Goal: Task Accomplishment & Management: Manage account settings

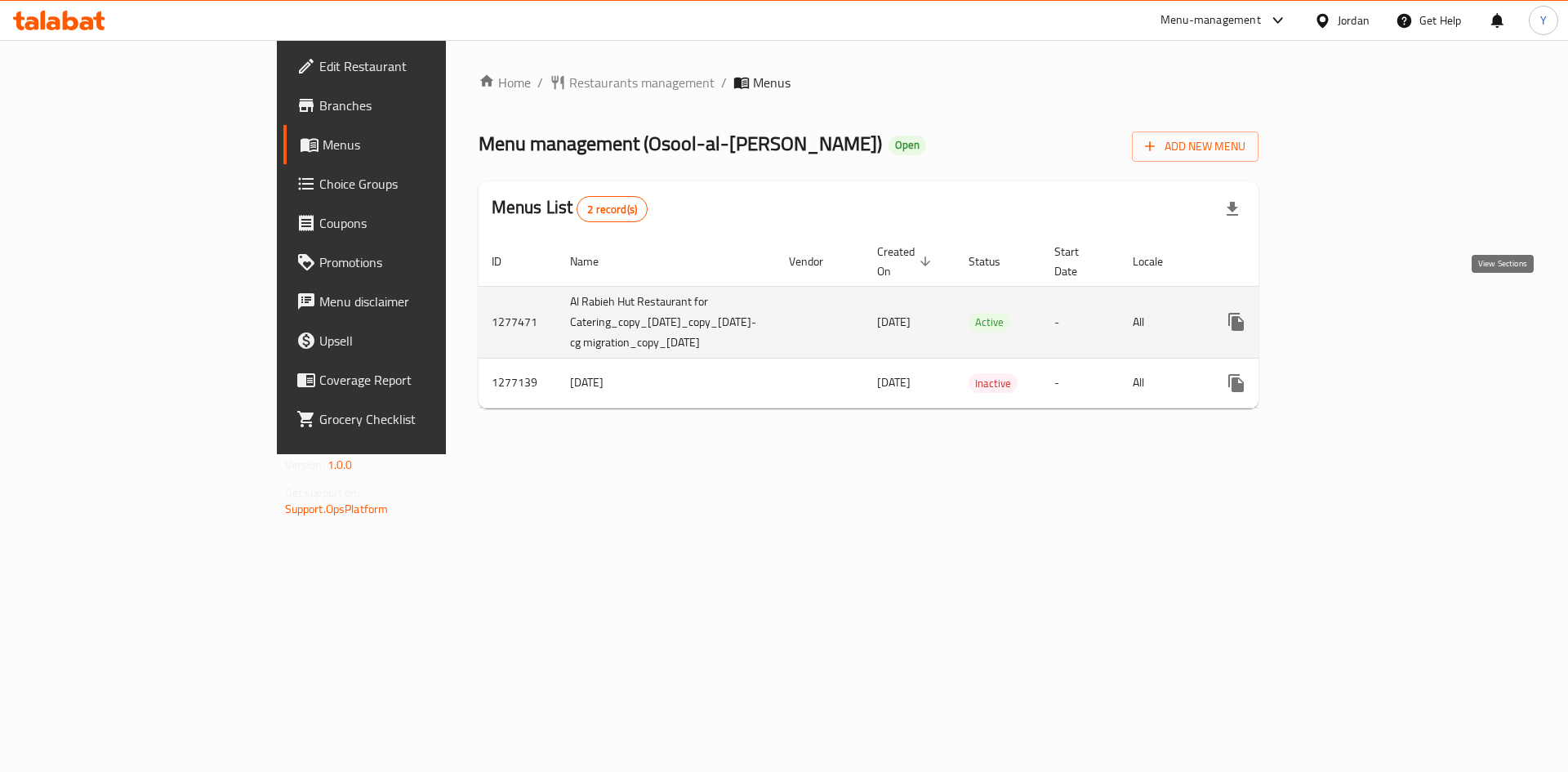
click at [1364, 312] on icon "enhanced table" at bounding box center [1354, 322] width 20 height 20
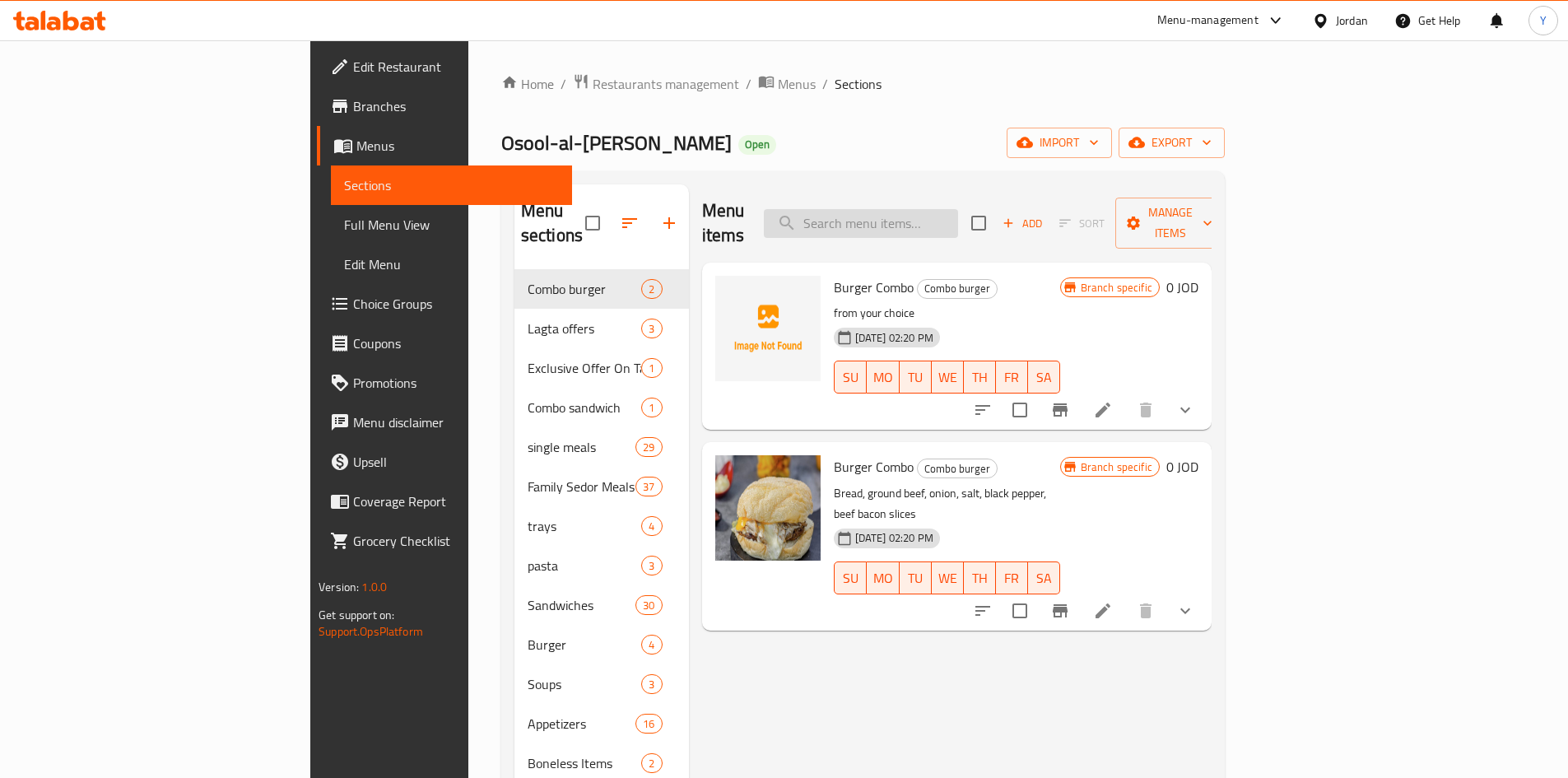
click at [934, 211] on input "search" at bounding box center [861, 224] width 195 height 29
paste input "Shakreh With Rice"
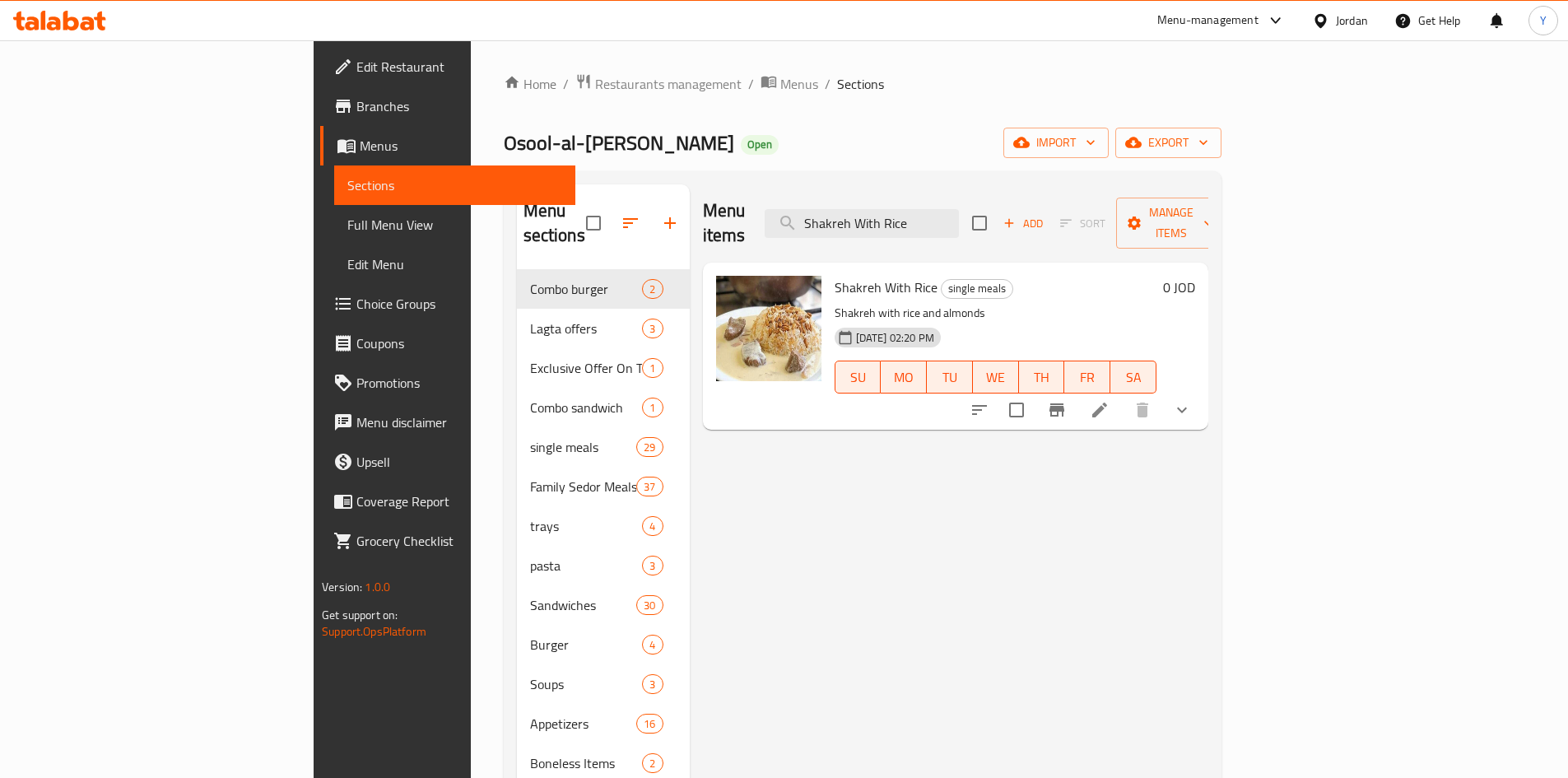
type input "Shakreh With Rice"
click at [1122, 395] on li at bounding box center [1099, 410] width 46 height 29
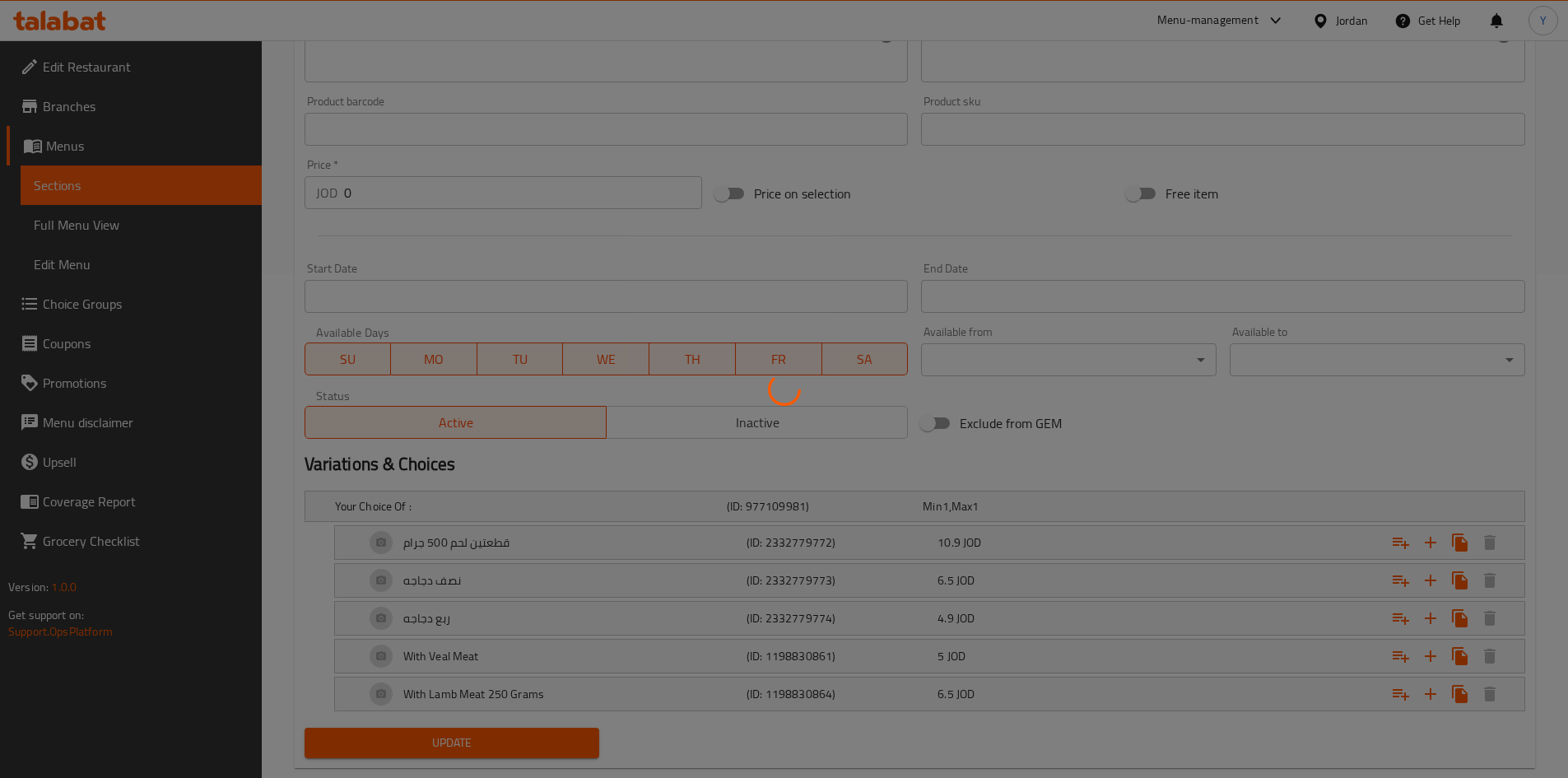
scroll to position [540, 0]
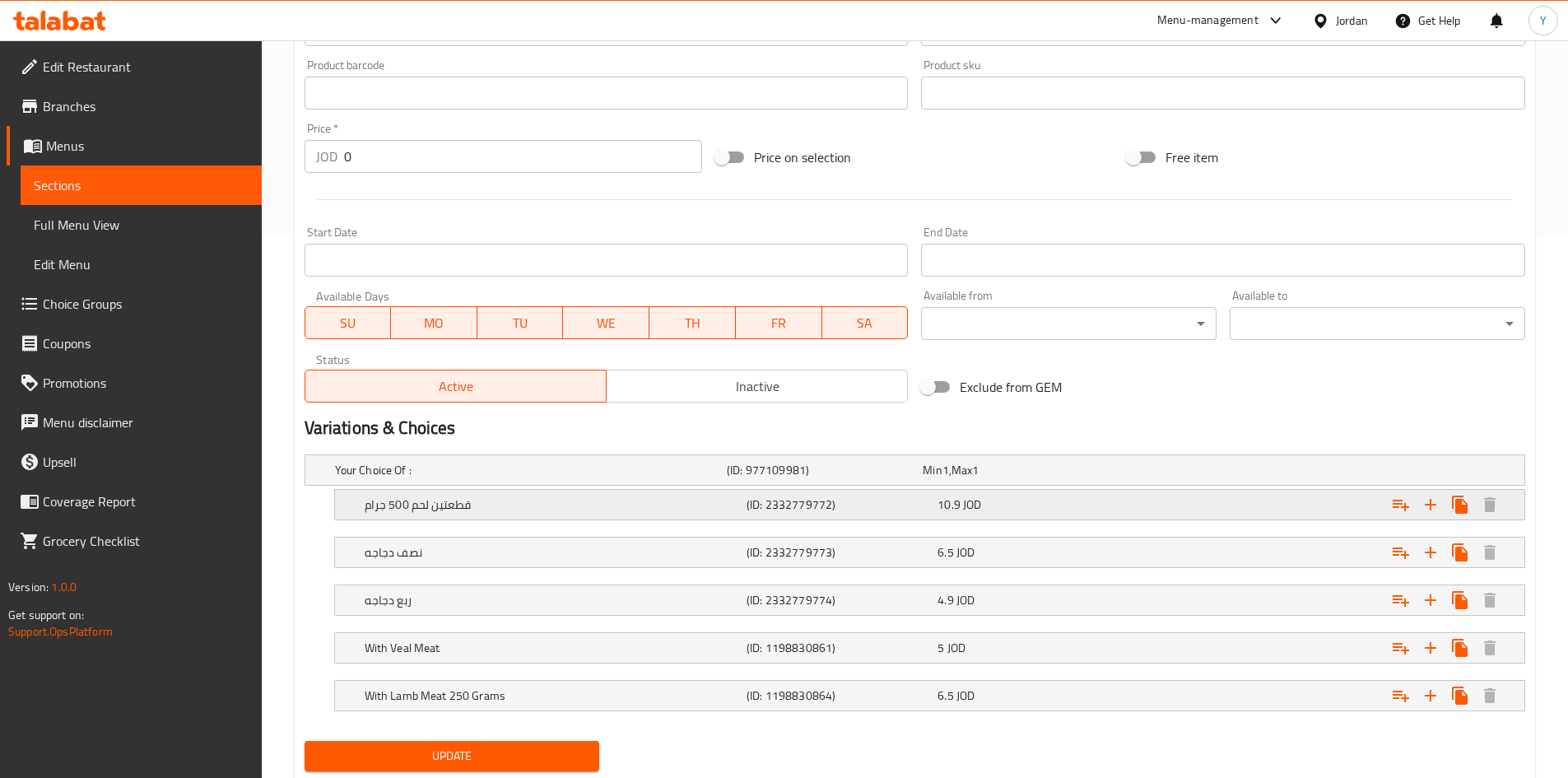
click at [837, 503] on h5 "(ID: 2332779772)" at bounding box center [839, 505] width 185 height 16
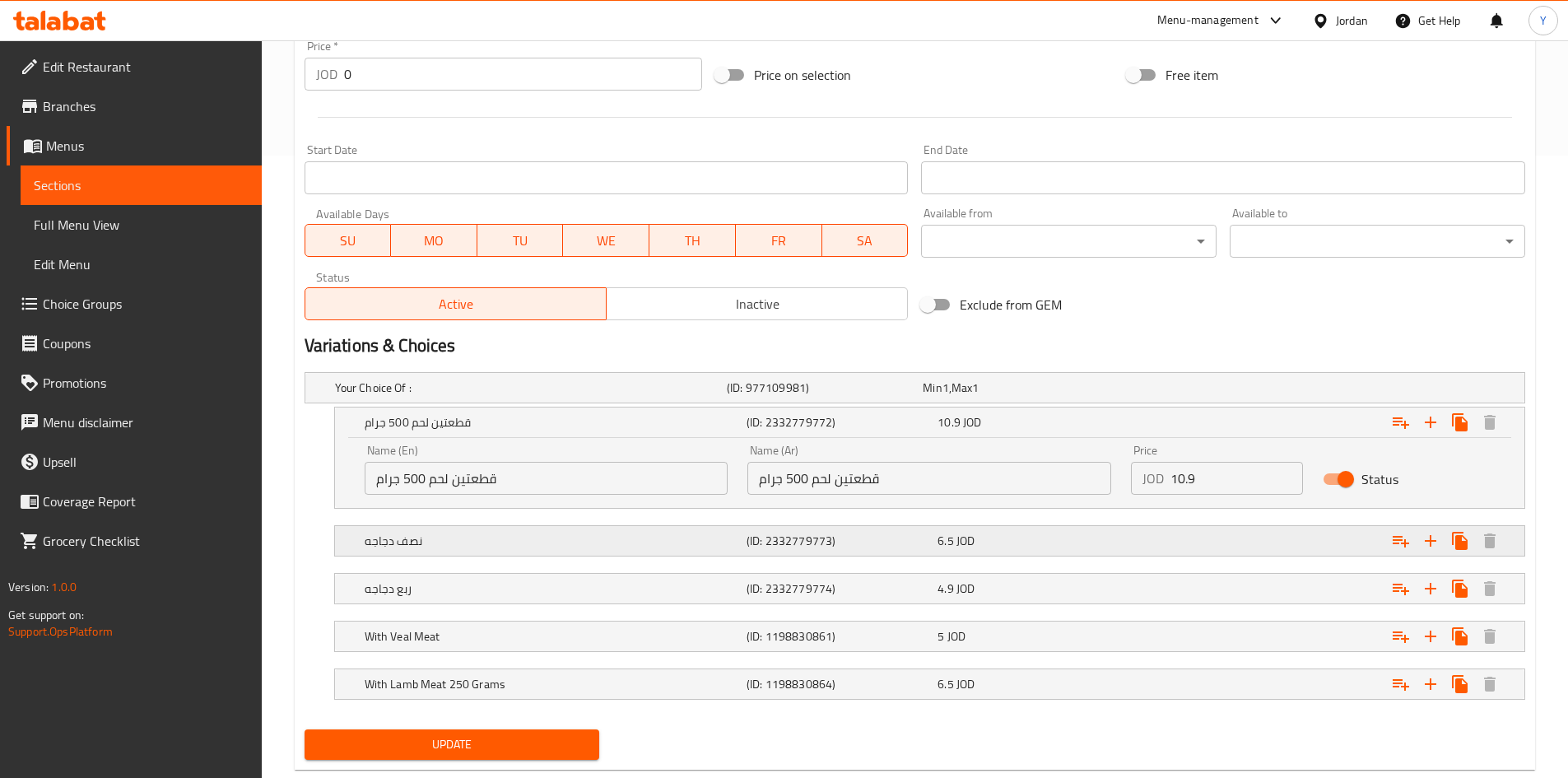
click at [837, 525] on div "نصف دجاجه (ID: 2332779773) 6.5 JOD" at bounding box center [934, 541] width 1146 height 37
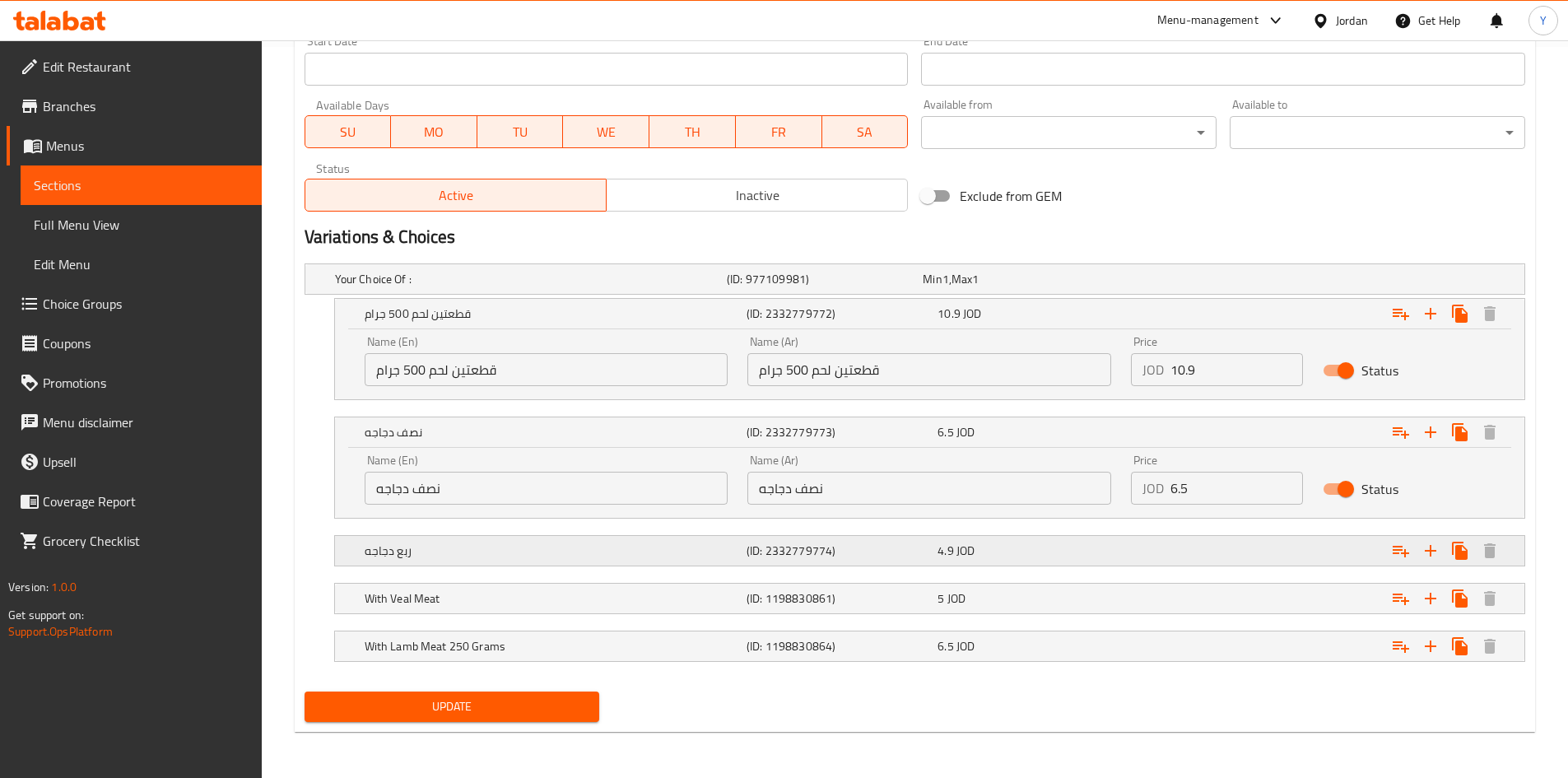
click at [832, 543] on h5 "(ID: 2332779774)" at bounding box center [839, 550] width 185 height 16
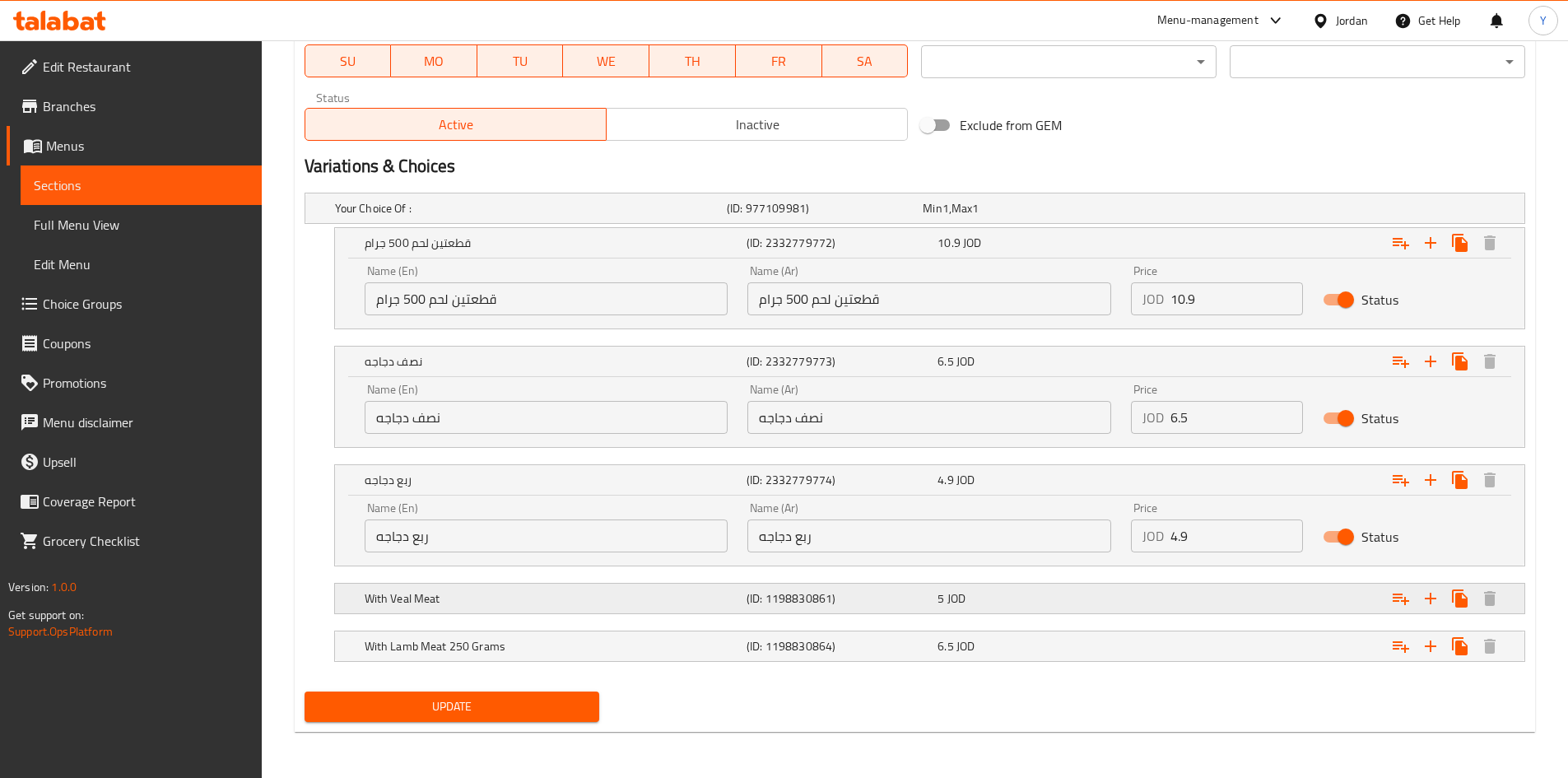
click at [832, 598] on h5 "(ID: 1198830861)" at bounding box center [839, 599] width 185 height 16
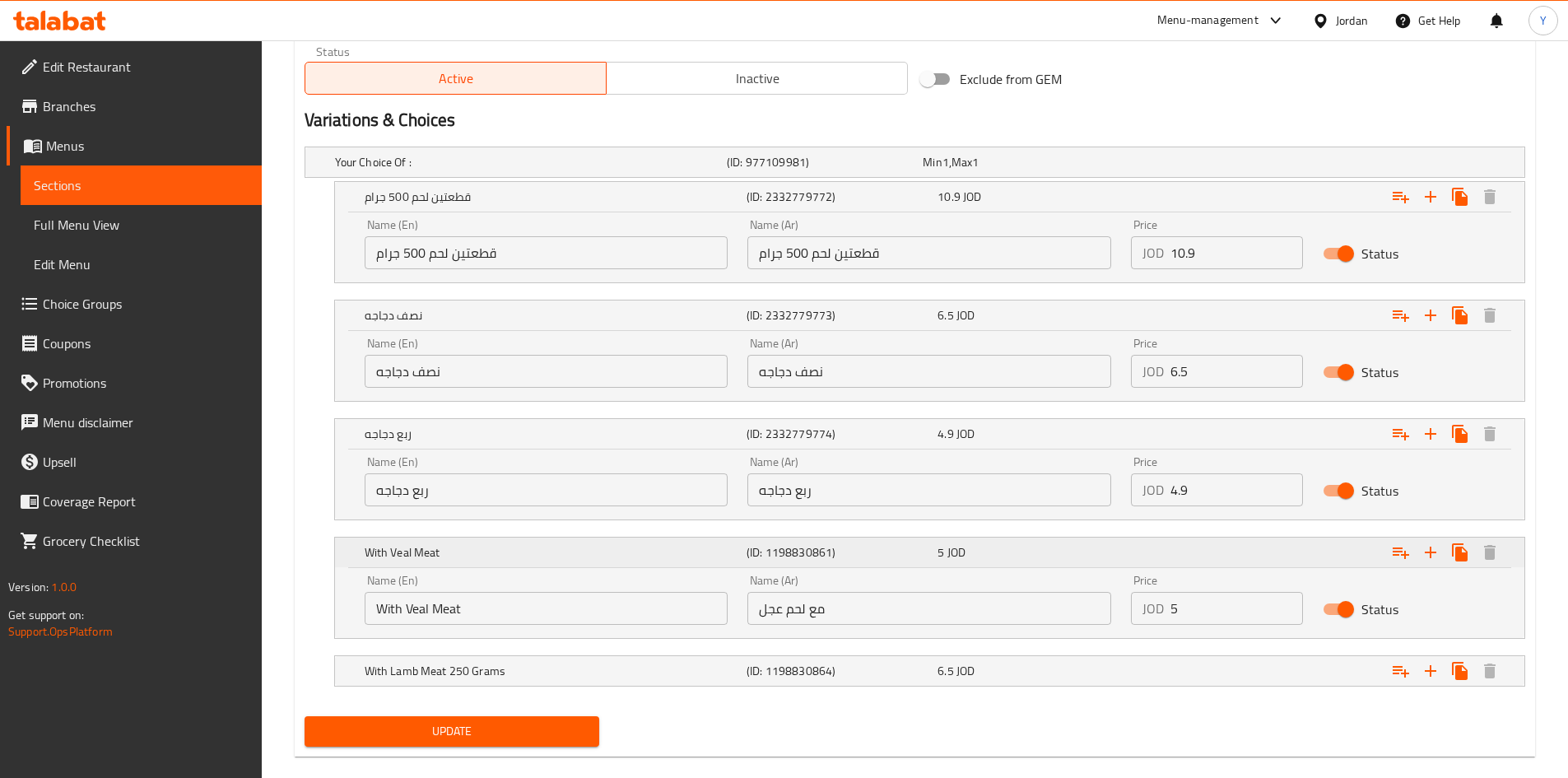
scroll to position [873, 0]
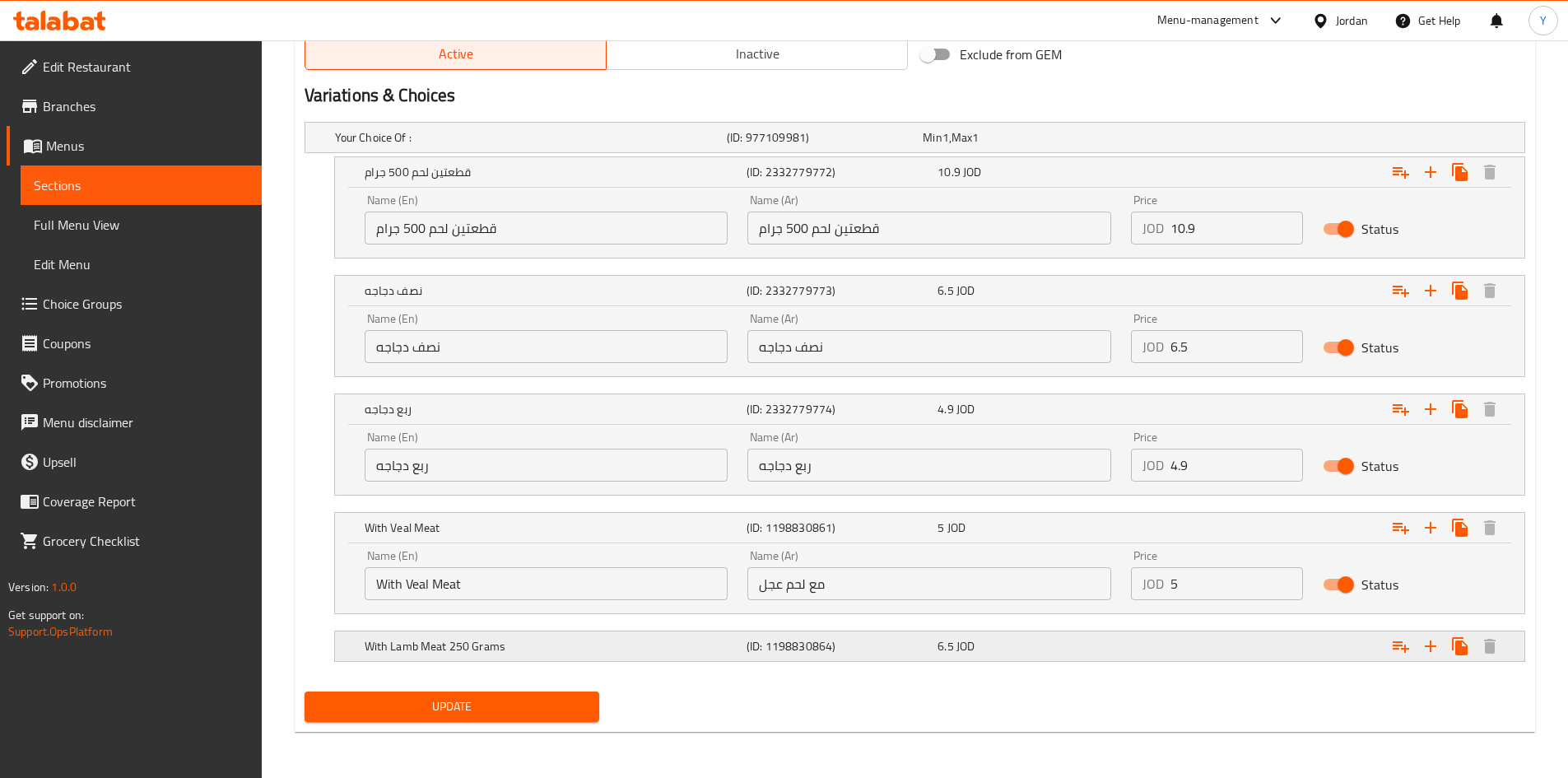
click at [831, 638] on h5 "(ID: 1198830864)" at bounding box center [839, 646] width 185 height 16
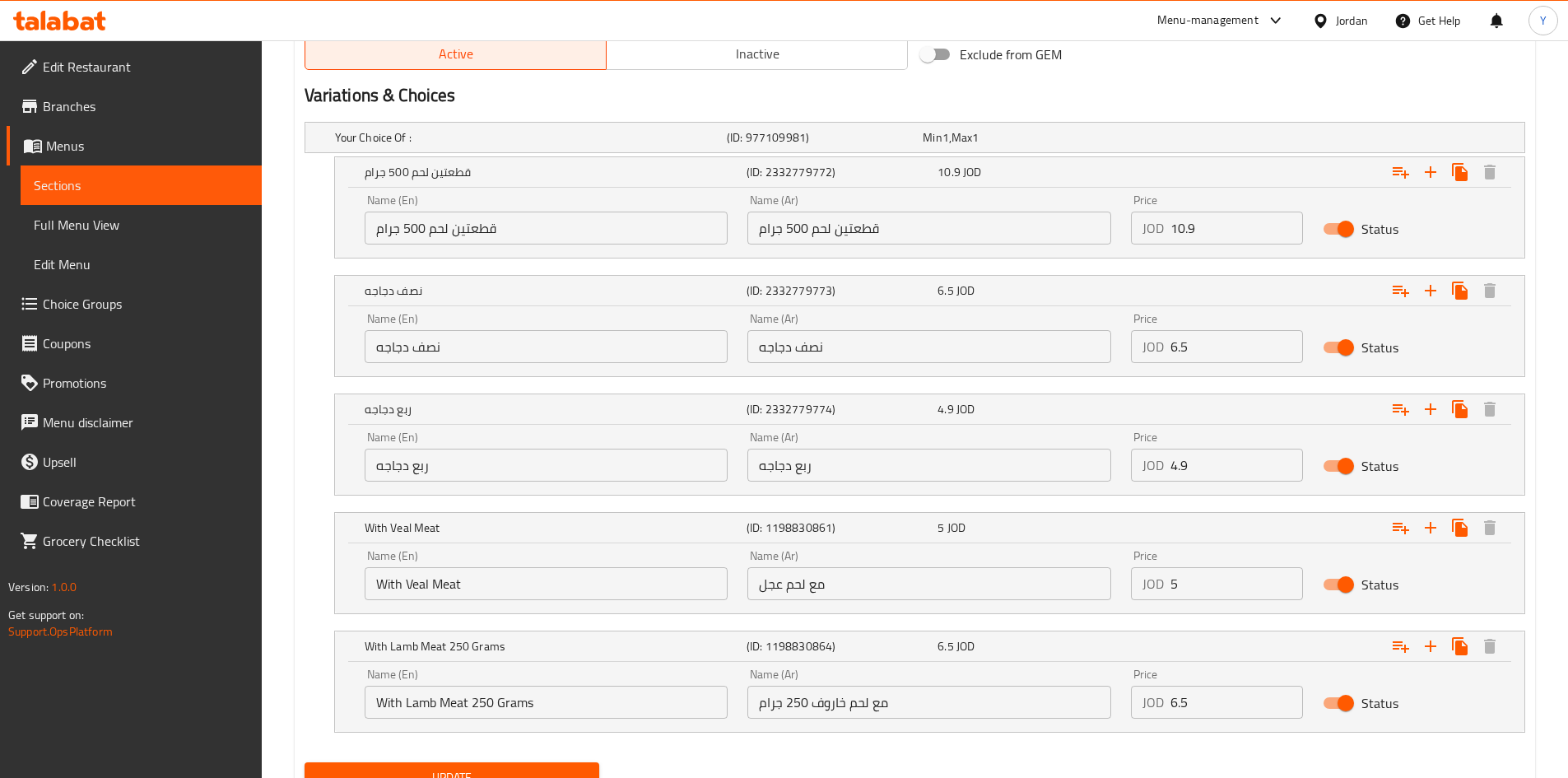
click at [443, 591] on input "With Veal Meat" at bounding box center [546, 583] width 364 height 33
click at [530, 464] on input "ربع دجاجه" at bounding box center [546, 465] width 364 height 33
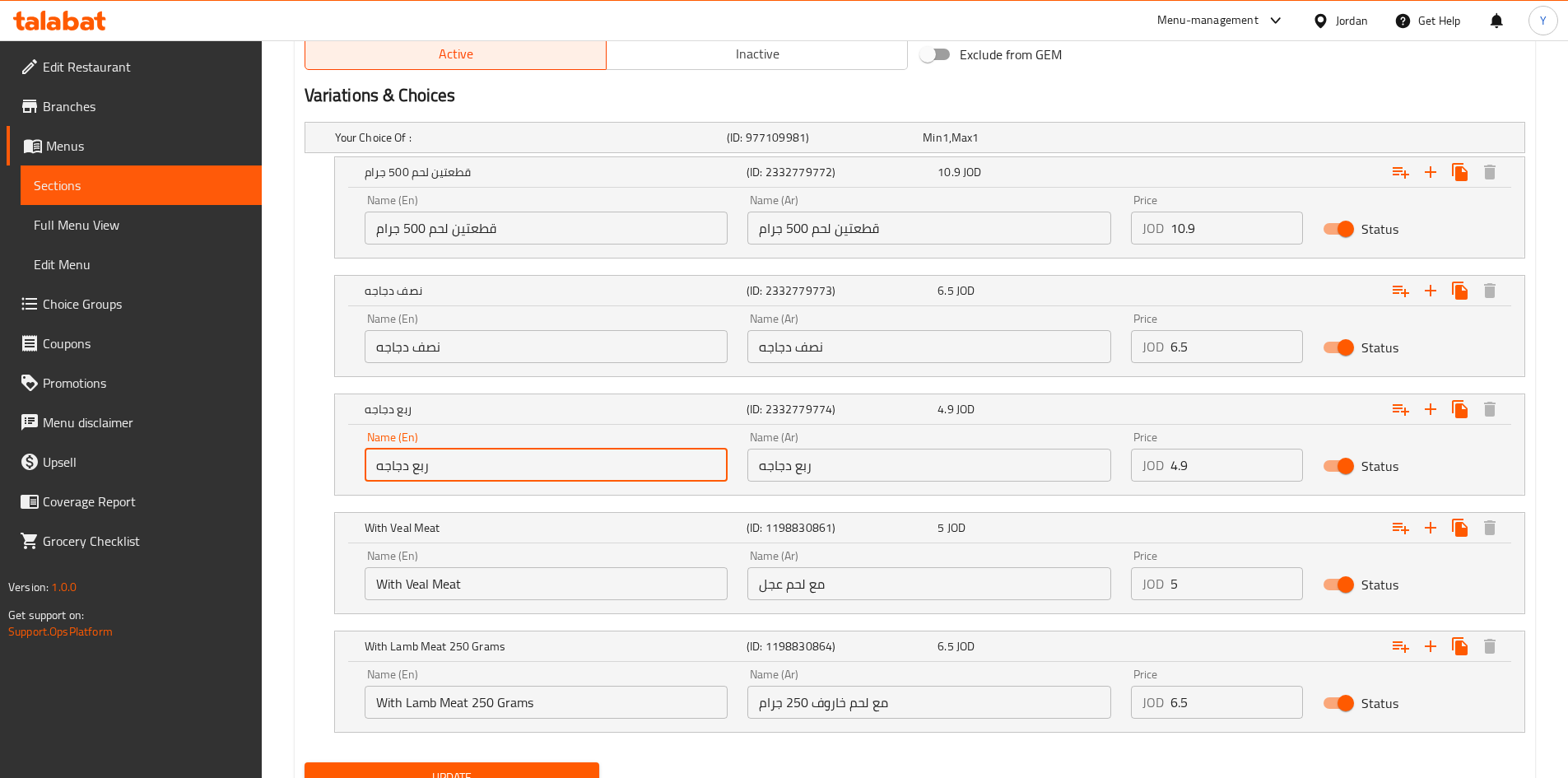
click at [530, 464] on input "ربع دجاجه" at bounding box center [546, 465] width 364 height 33
click at [696, 458] on input "text" at bounding box center [546, 465] width 364 height 33
paste input "A quarter of a chicken"
click at [675, 457] on input "A quarter of a chicken" at bounding box center [546, 465] width 364 height 33
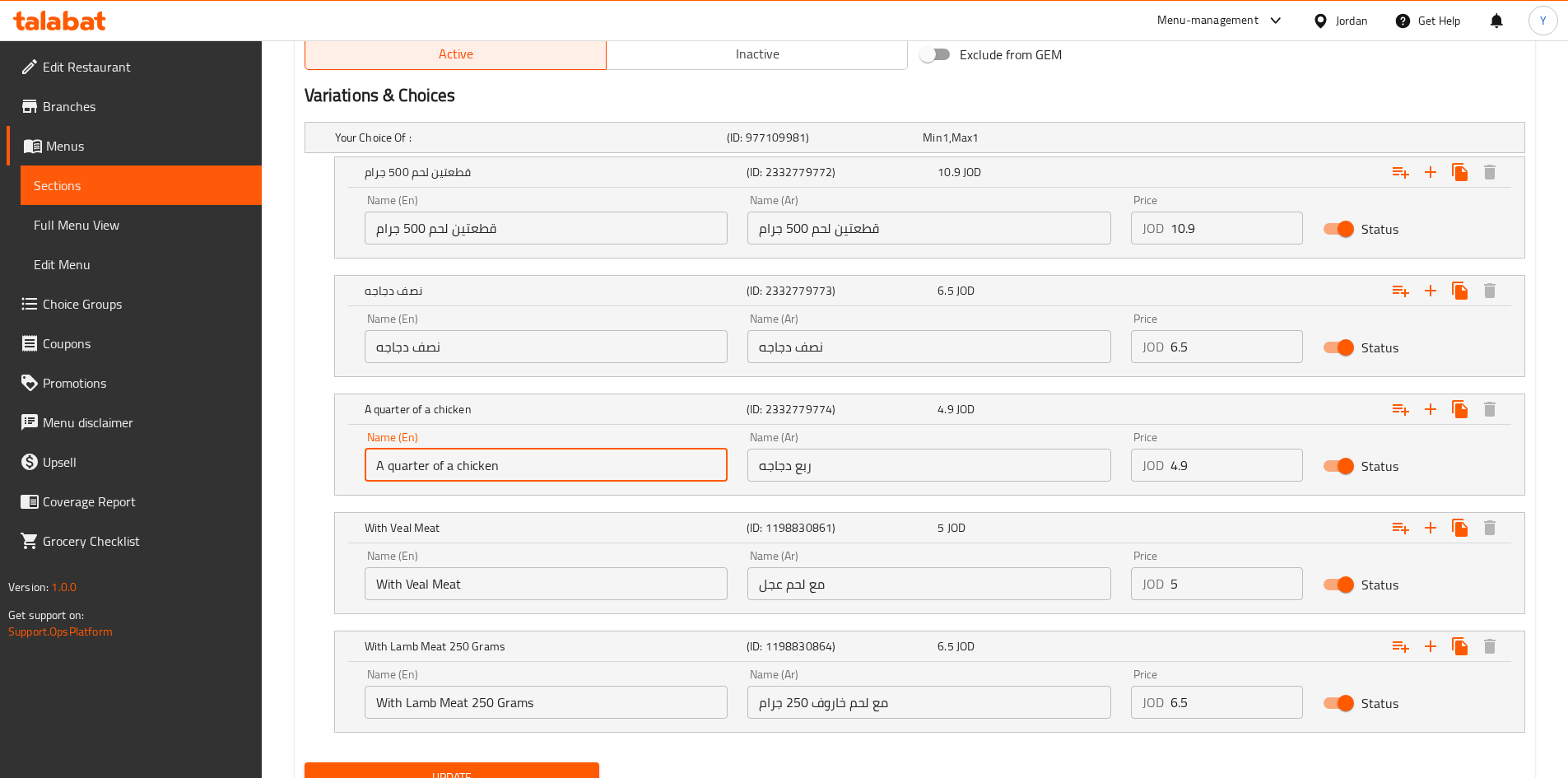
click at [675, 457] on input "A quarter of a chicken" at bounding box center [546, 465] width 364 height 33
type input "A Quarter of A Chicken"
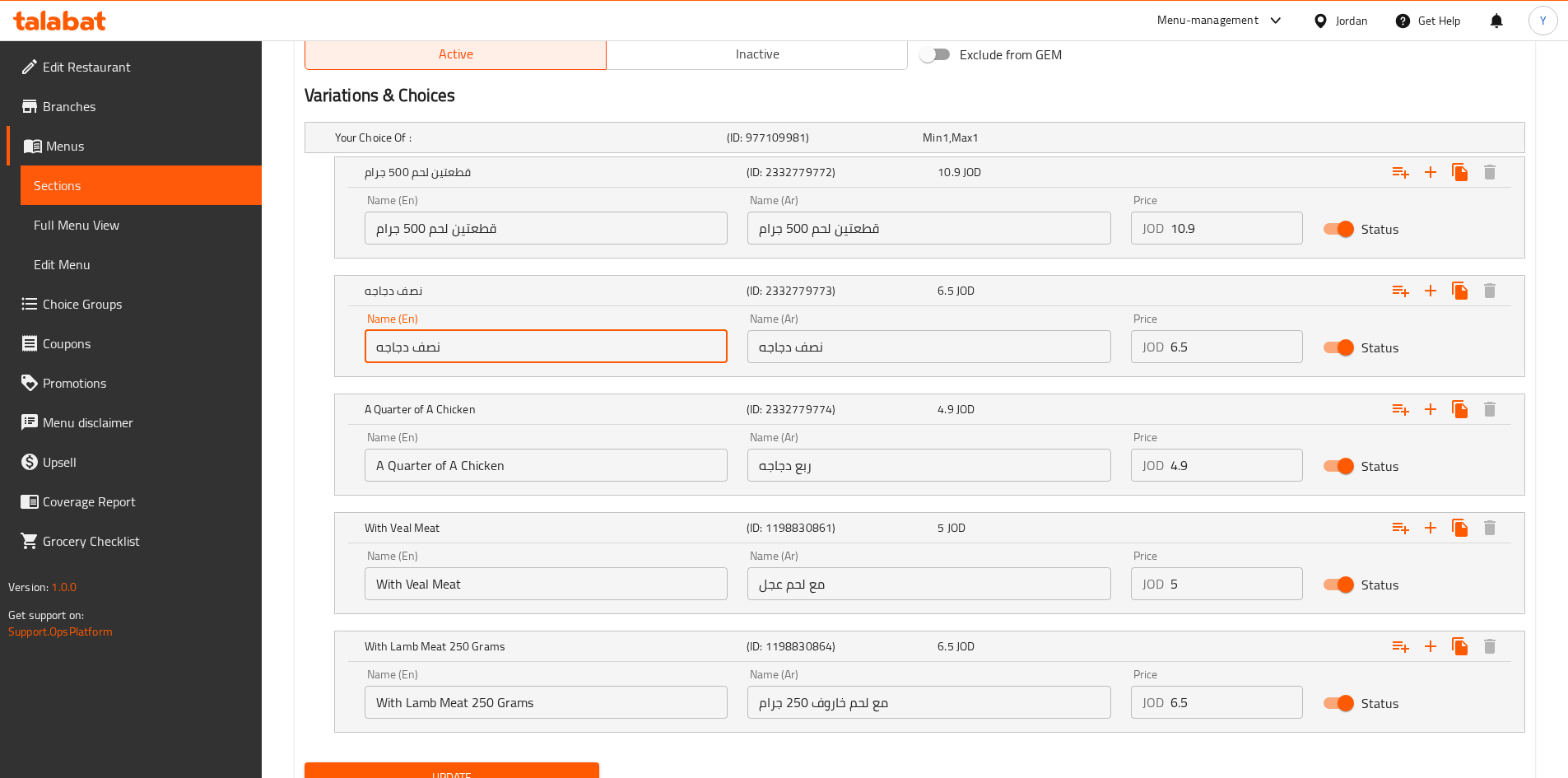
click at [594, 352] on input "نصف دجاجه" at bounding box center [546, 346] width 364 height 33
paste input "half a chicken"
click at [485, 348] on input "half a chicken" at bounding box center [546, 346] width 364 height 33
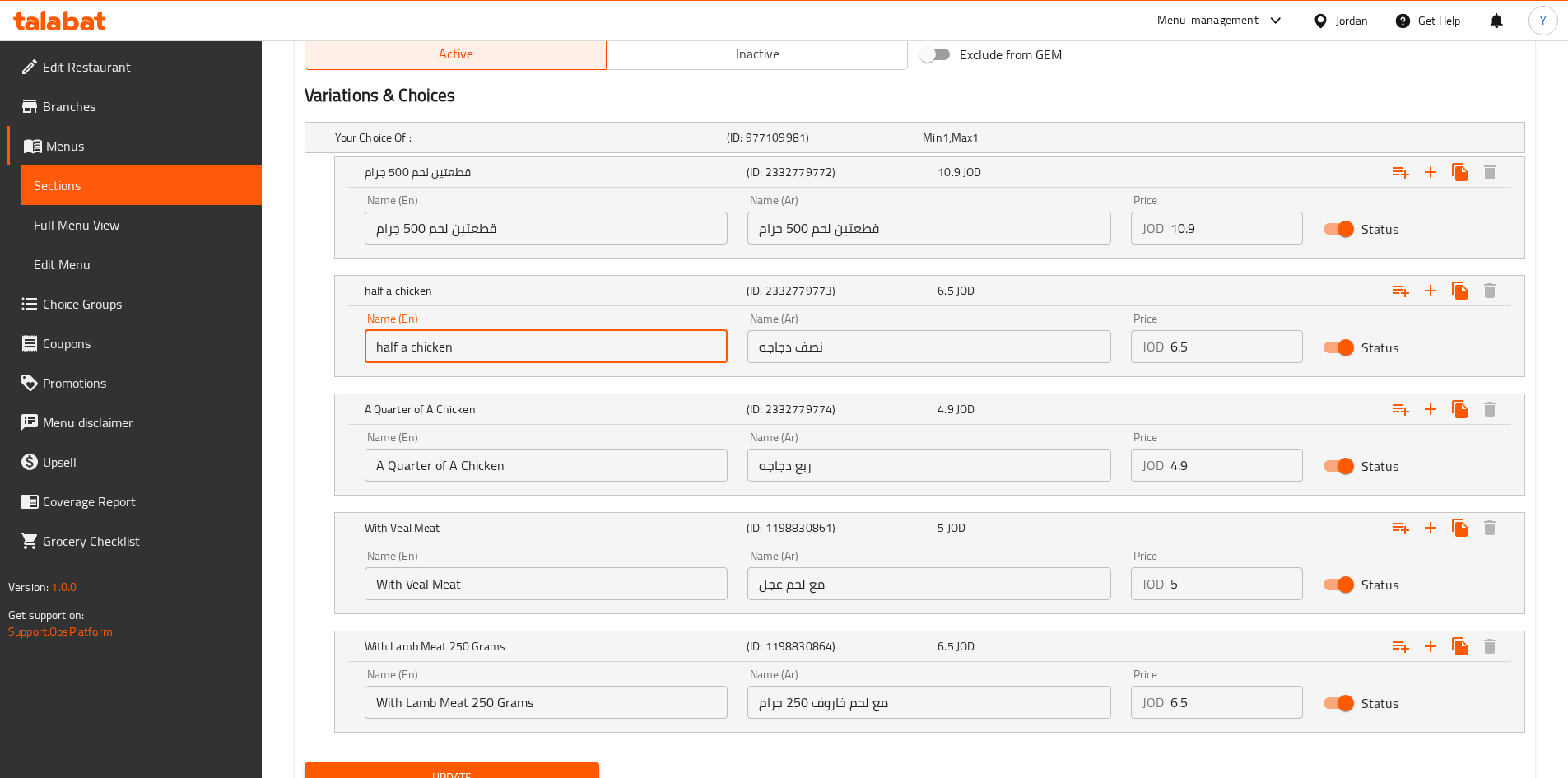
click at [485, 348] on input "half a chicken" at bounding box center [546, 346] width 364 height 33
type input "Half a Chicken"
click at [501, 225] on input "قطعتين لحم 500 جرام" at bounding box center [546, 228] width 364 height 33
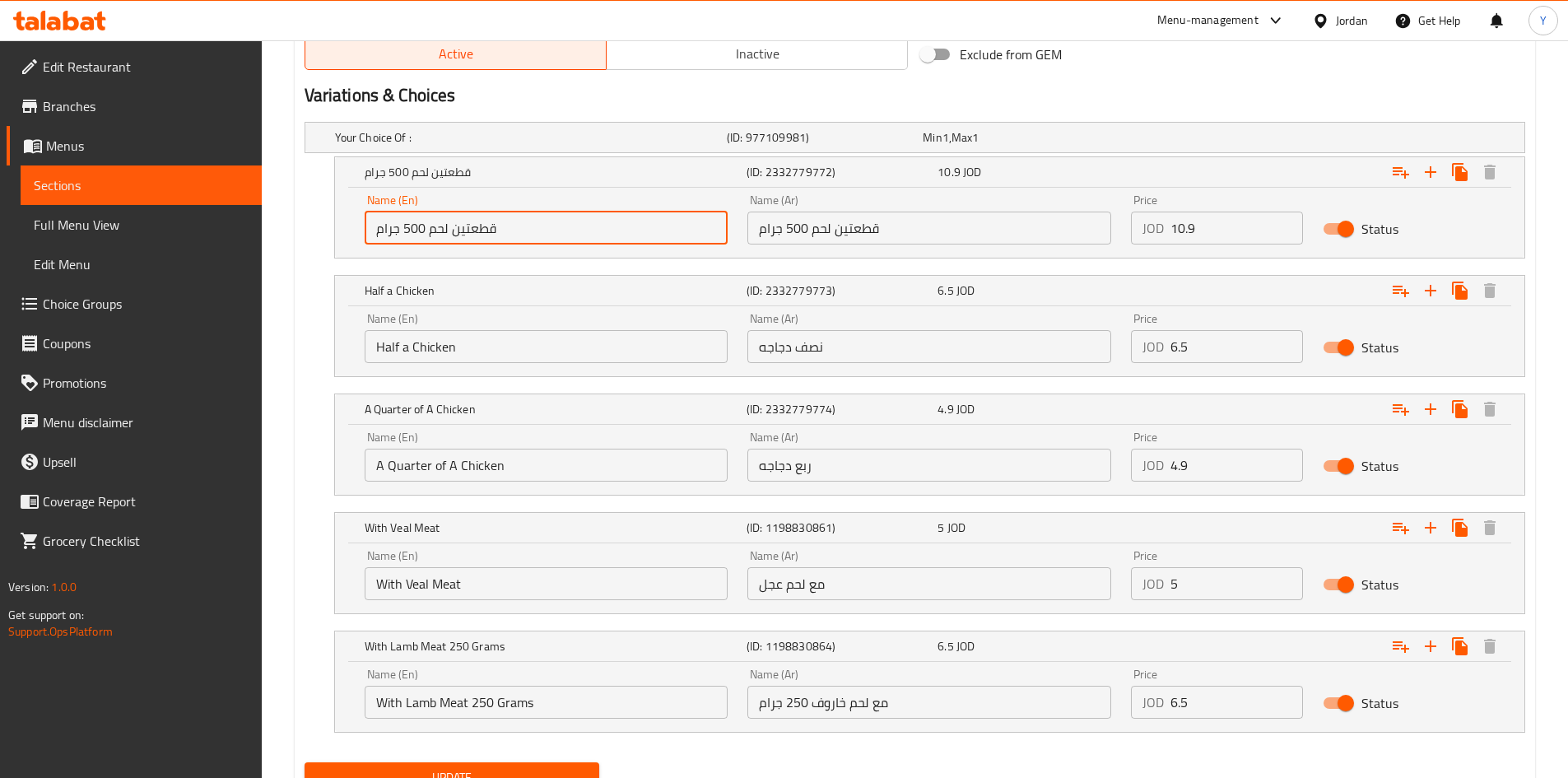
click at [501, 225] on input "قطعتين لحم 500 جرام" at bounding box center [546, 228] width 364 height 33
paste input "2 pieces of meat, 500 grams"
click at [640, 228] on input "2 pieces of meat, 500 grams" at bounding box center [546, 228] width 364 height 33
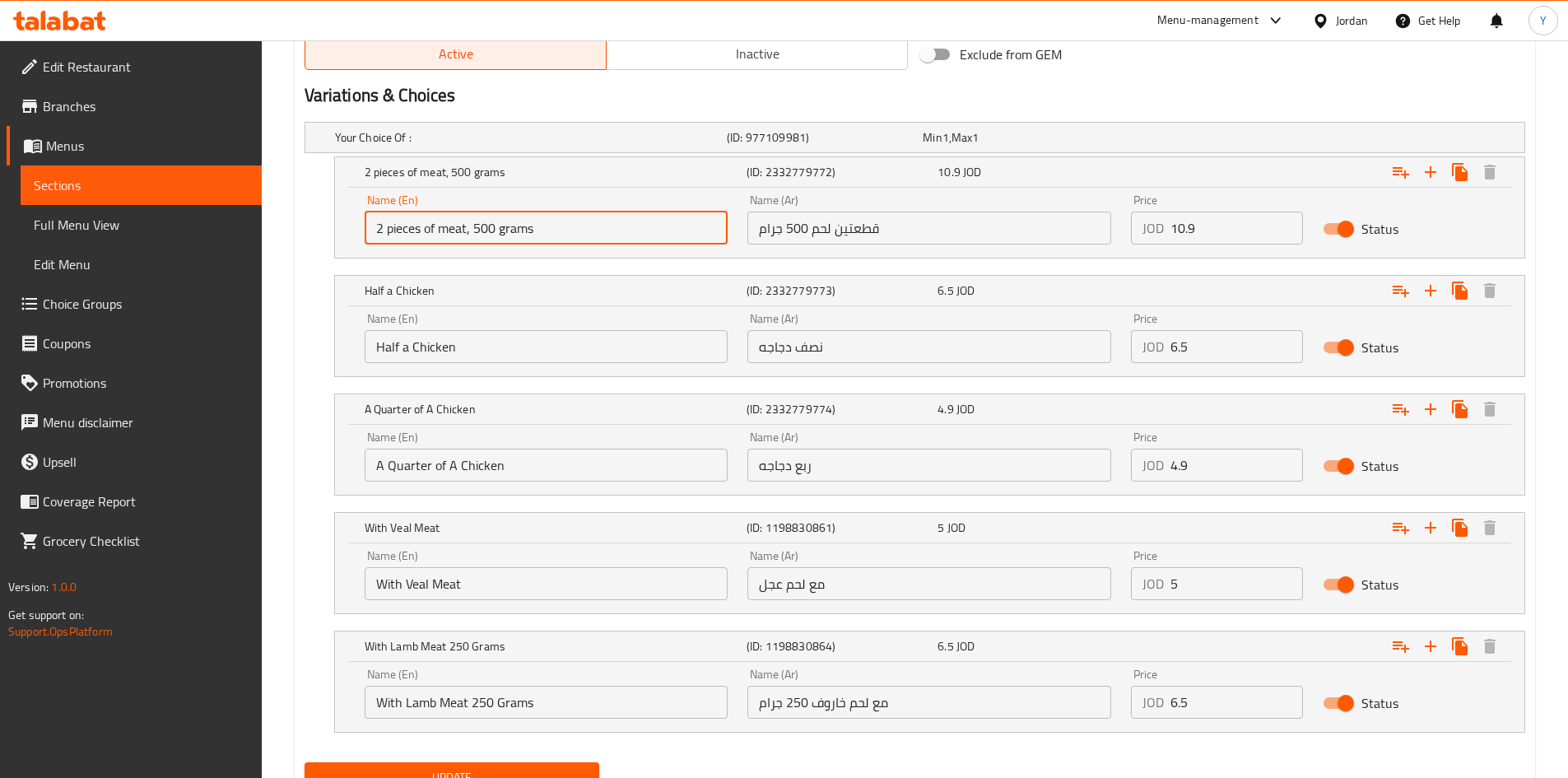
click at [640, 228] on input "2 pieces of meat, 500 grams" at bounding box center [546, 228] width 364 height 33
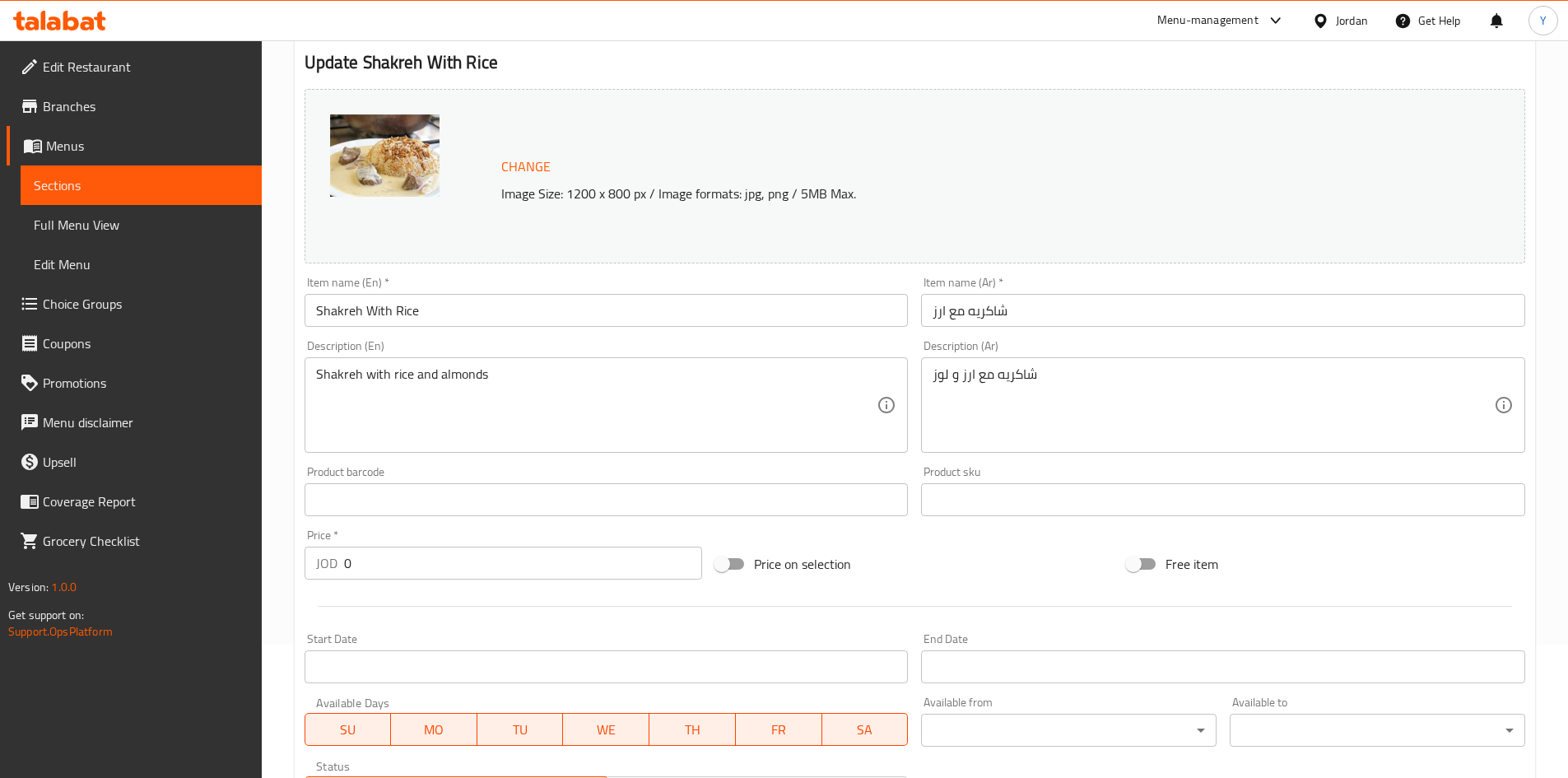
scroll to position [132, 0]
type input "2 Pieces of Meat, 500 Grams"
click at [470, 324] on input "Shakreh With Rice" at bounding box center [606, 312] width 604 height 33
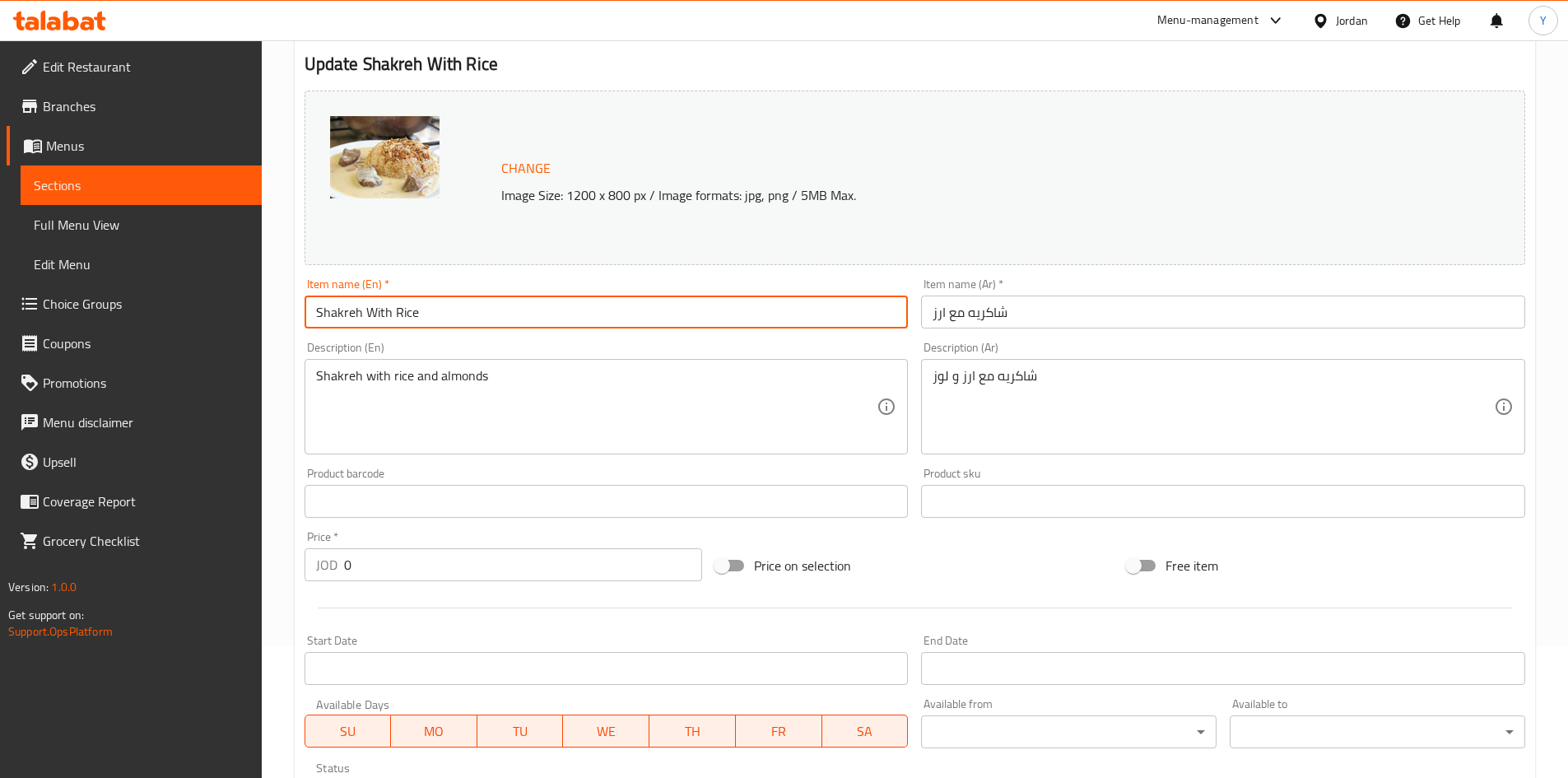
click at [470, 324] on input "Shakreh With Rice" at bounding box center [606, 312] width 604 height 33
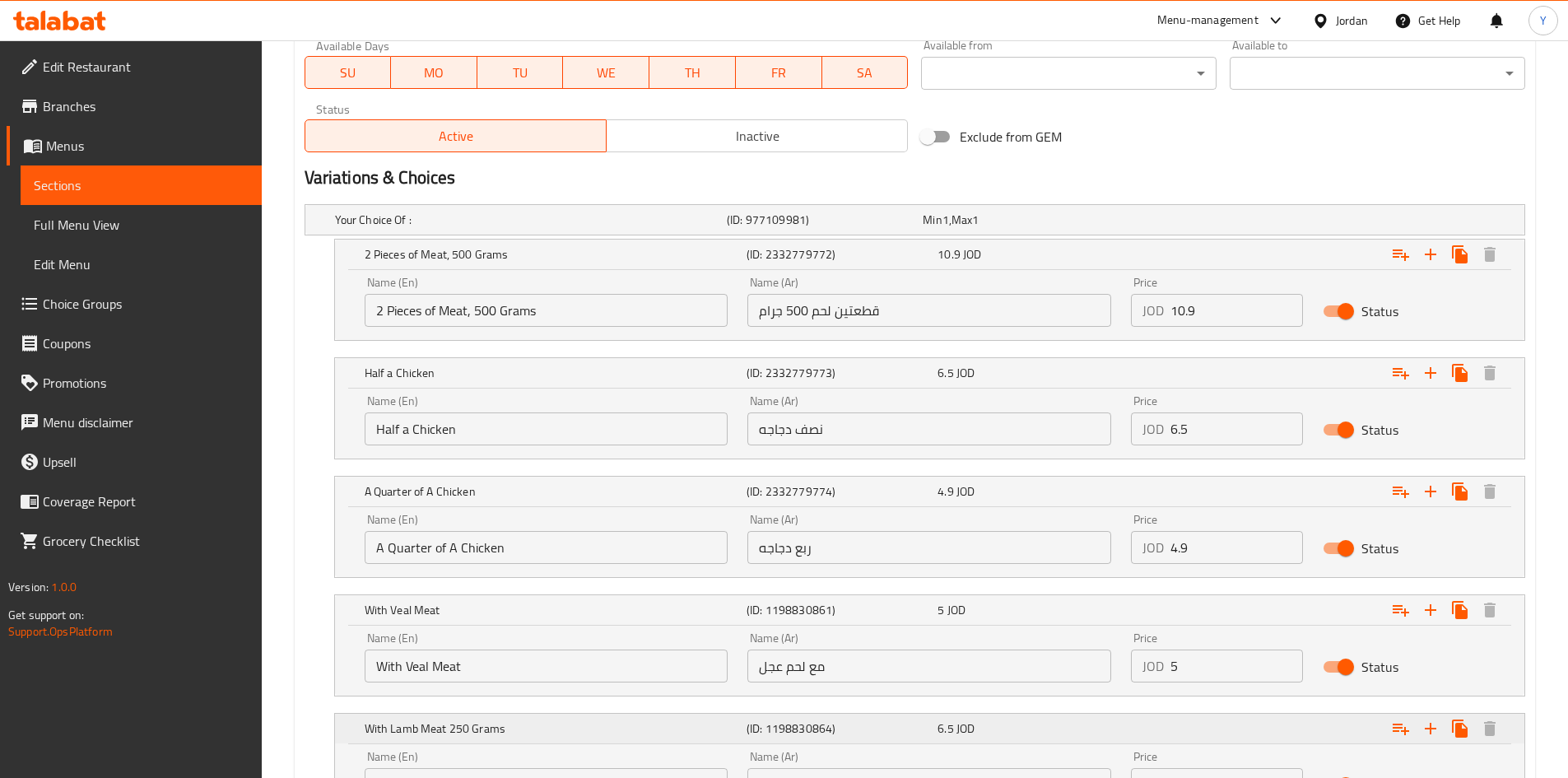
scroll to position [943, 0]
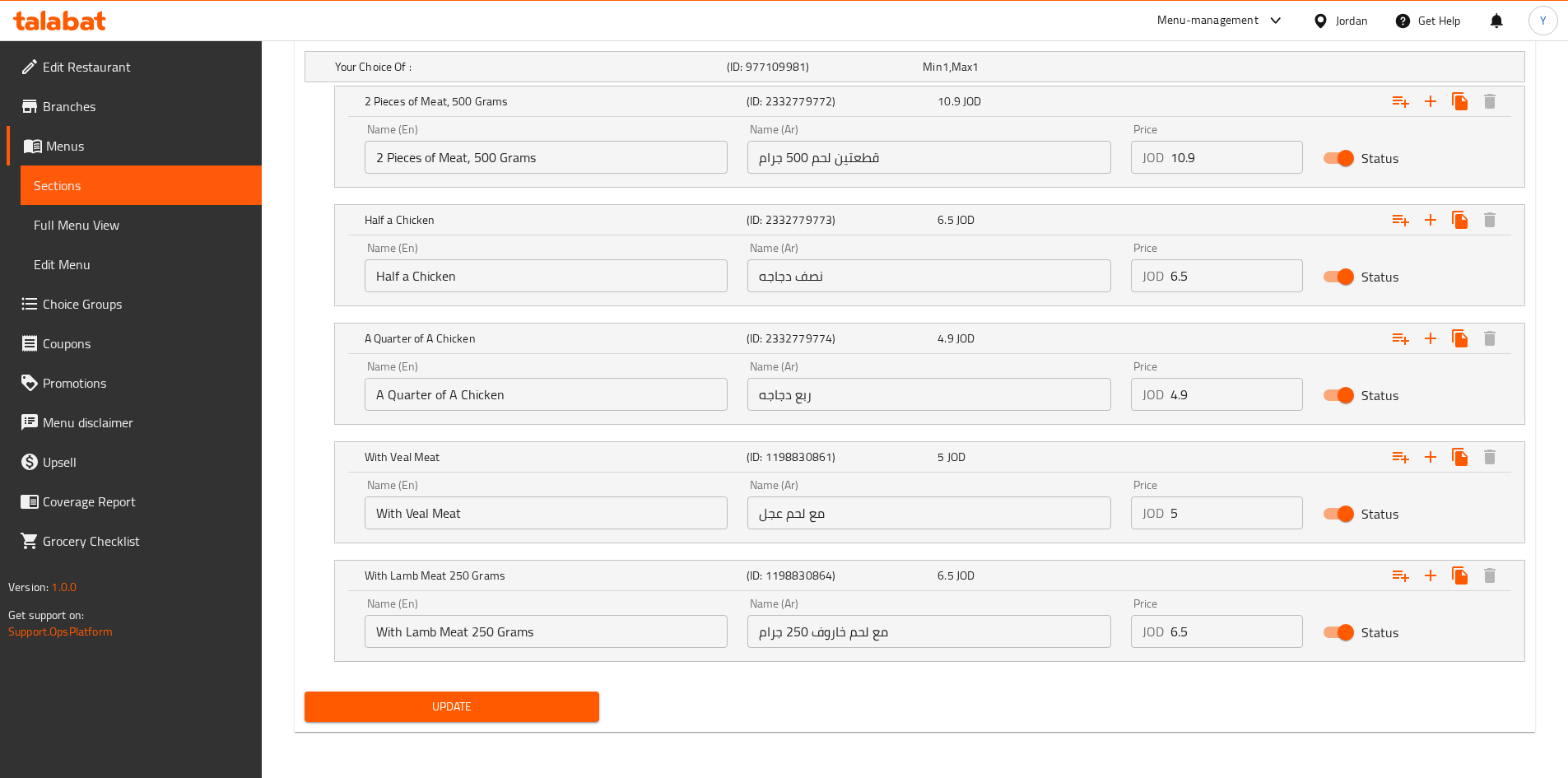
click at [476, 703] on span "Update" at bounding box center [452, 707] width 269 height 21
drag, startPoint x: 103, startPoint y: 231, endPoint x: 156, endPoint y: 247, distance: 55.4
click at [103, 231] on span "Full Menu View" at bounding box center [141, 225] width 215 height 20
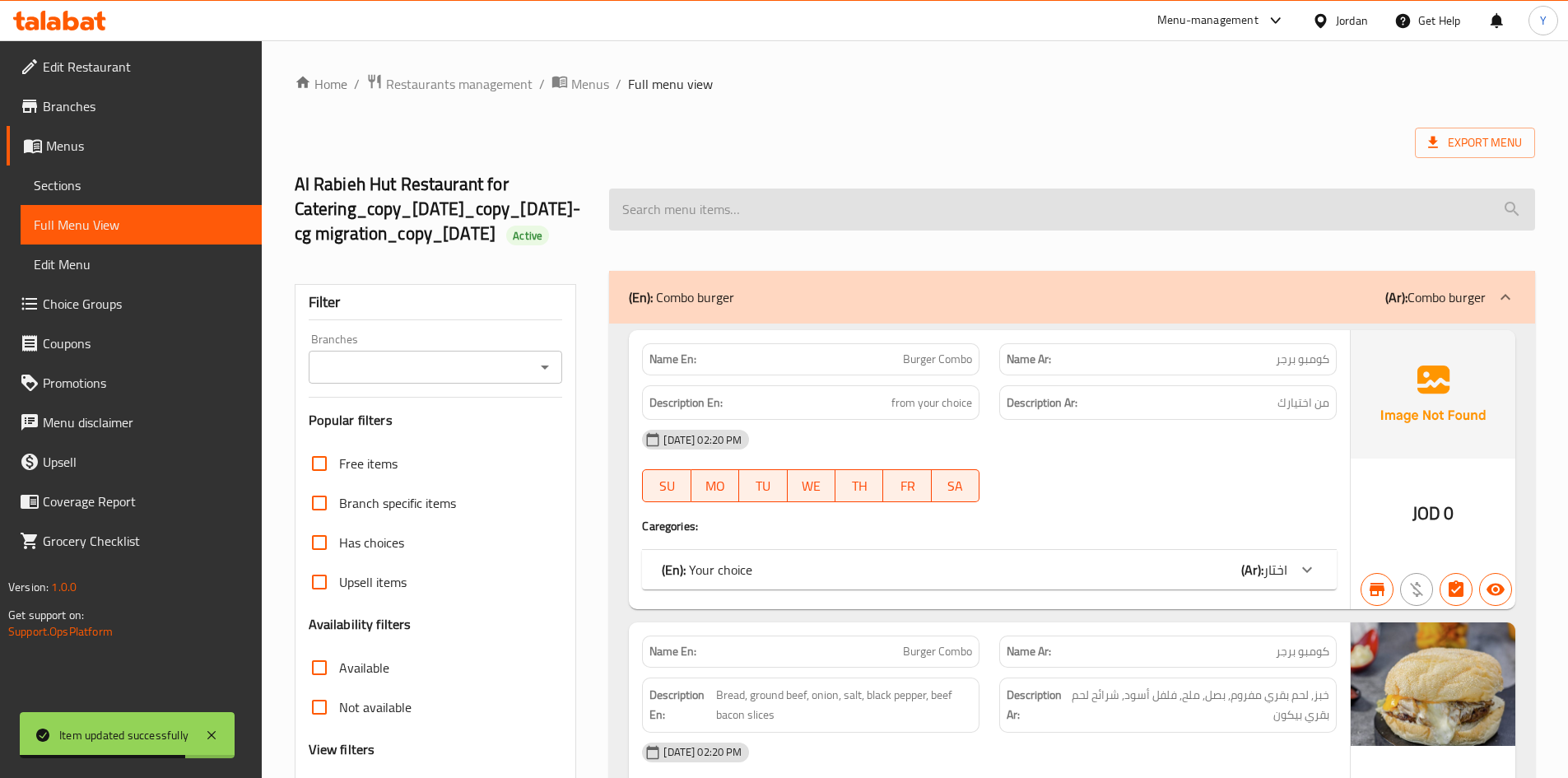
click at [721, 213] on input "search" at bounding box center [1071, 209] width 926 height 42
paste input "Shakreh With Rice"
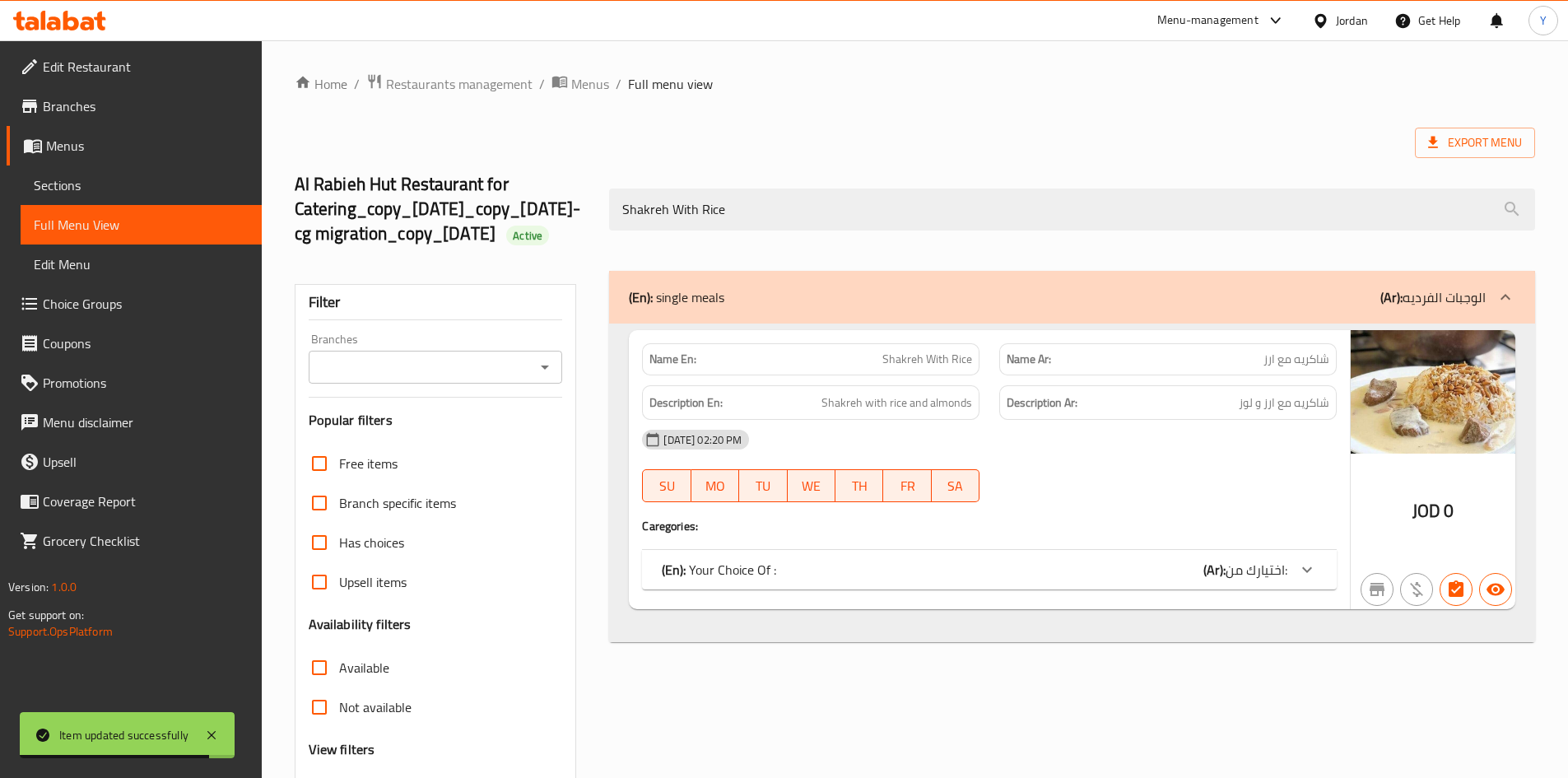
type input "Shakreh With Rice"
click at [1160, 581] on div "(En): Your Choice Of : (Ar): اختيارك من:" at bounding box center [989, 570] width 694 height 39
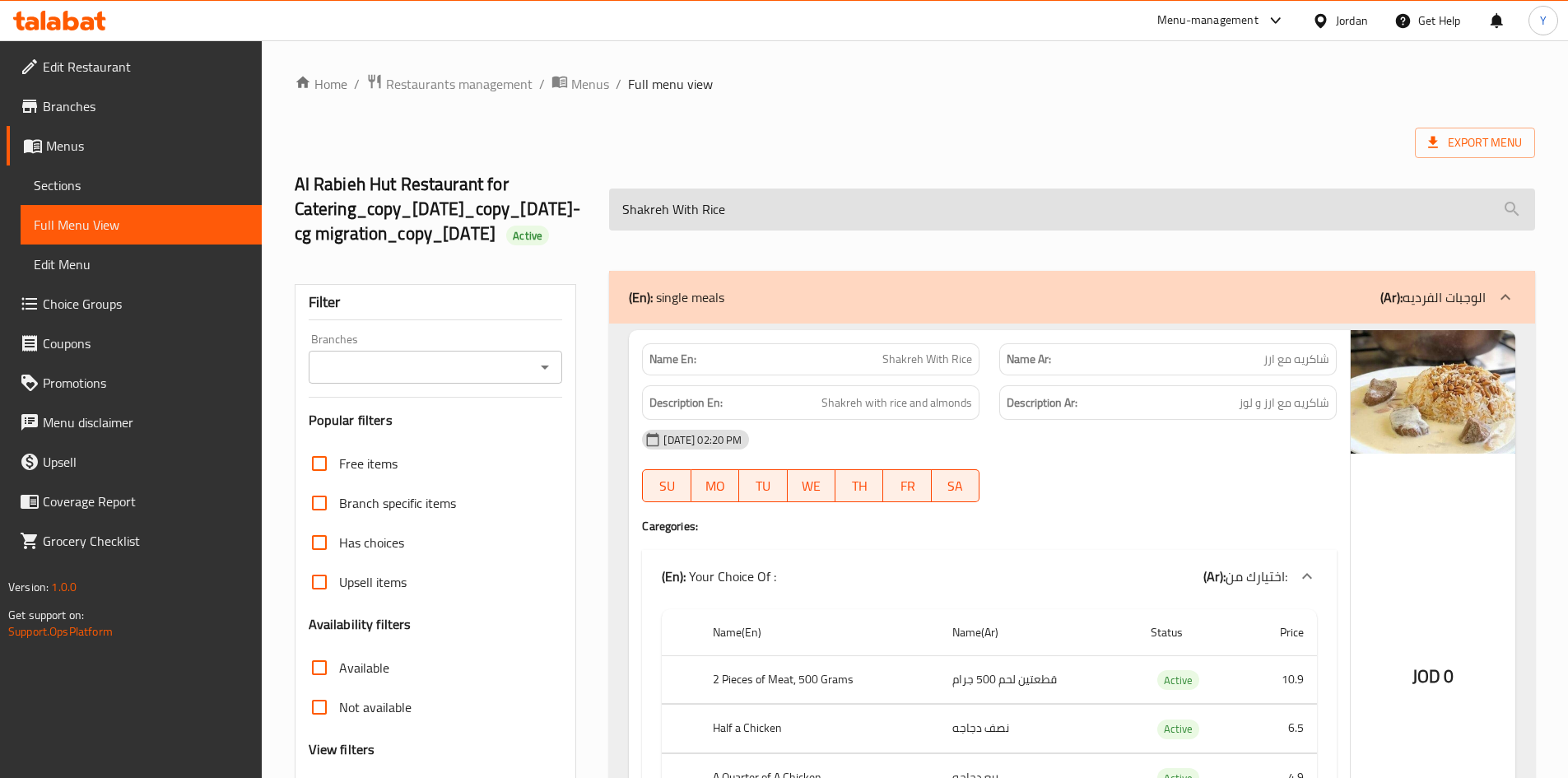
click at [927, 200] on input "Shakreh With Rice" at bounding box center [1071, 209] width 926 height 42
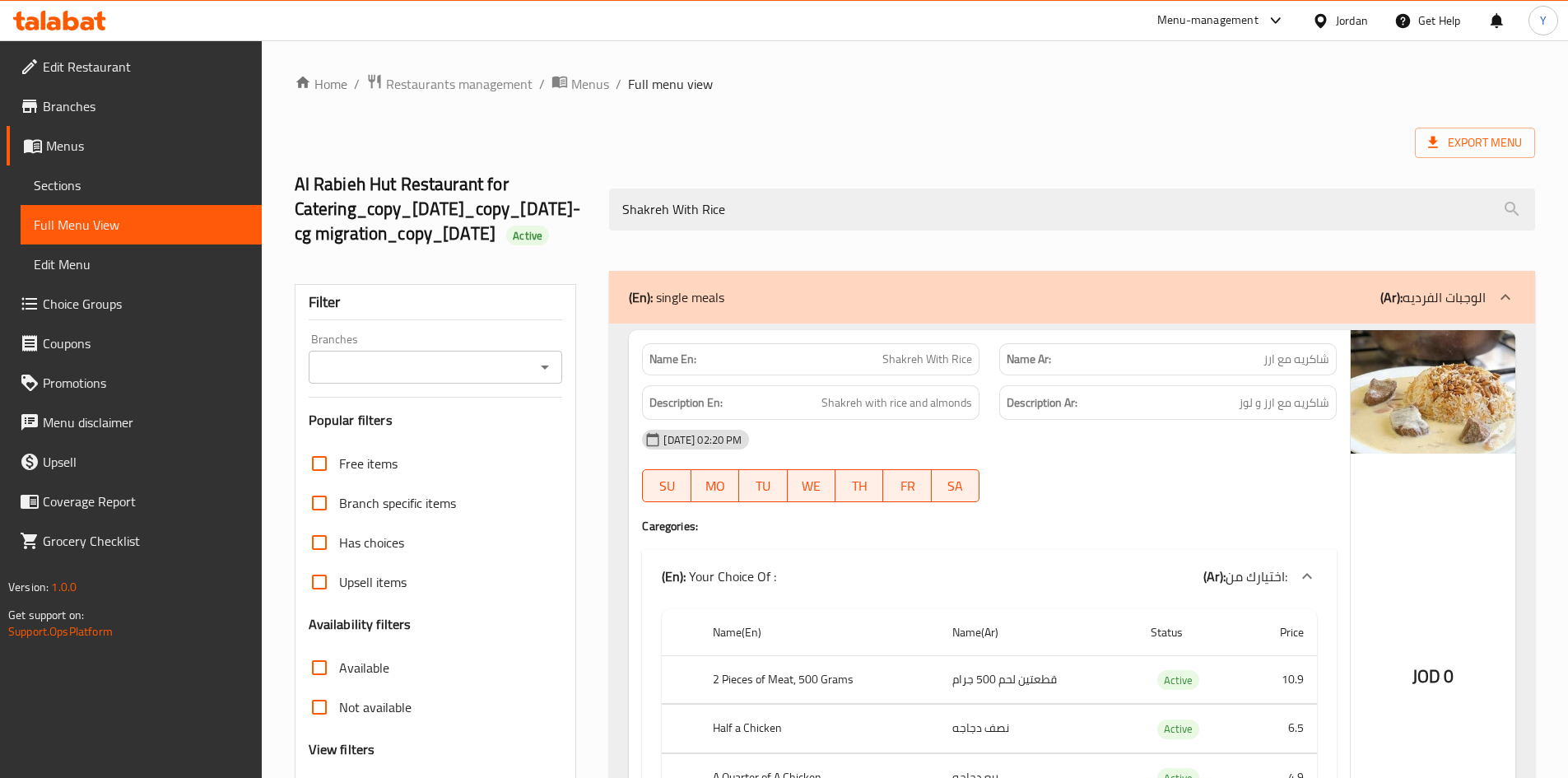
click at [1262, 16] on div at bounding box center [1272, 21] width 27 height 20
click at [1348, 127] on div "Home / Restaurants management / Menus / Full menu view Export Menu Al Rabieh Hu…" at bounding box center [914, 523] width 1240 height 900
